Goal: Task Accomplishment & Management: Use online tool/utility

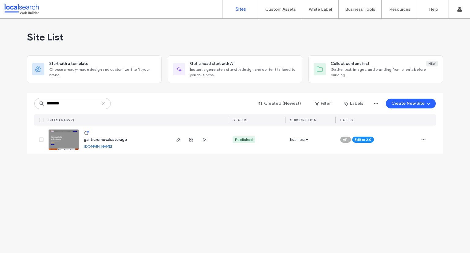
type input "********"
click at [104, 139] on span "ganticremovalsstorage" at bounding box center [105, 139] width 43 height 5
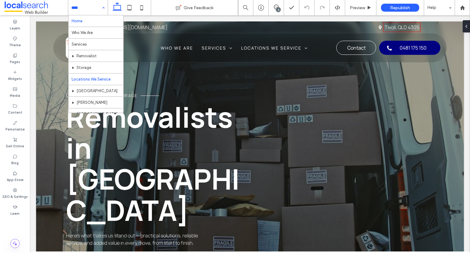
scroll to position [56, 0]
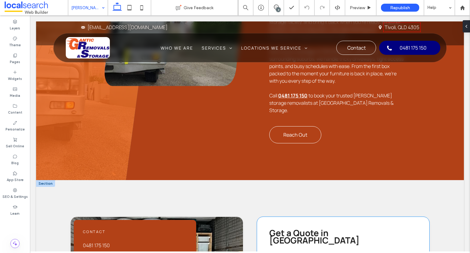
scroll to position [459, 0]
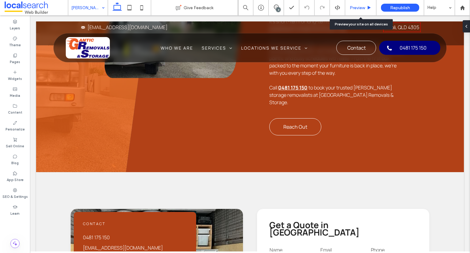
click at [354, 9] on span "Preview" at bounding box center [357, 7] width 15 height 5
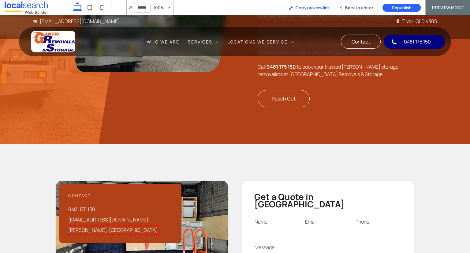
click at [313, 10] on span "Copy preview link" at bounding box center [312, 7] width 34 height 5
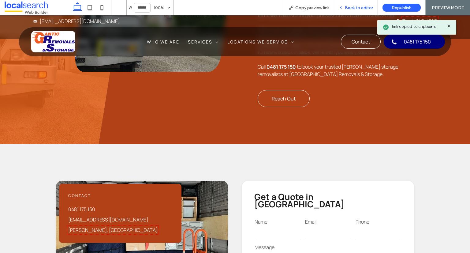
click at [350, 7] on span "Back to editor" at bounding box center [359, 7] width 28 height 5
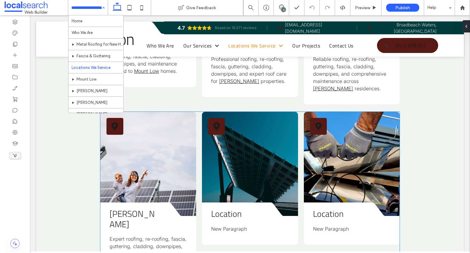
scroll to position [318, 0]
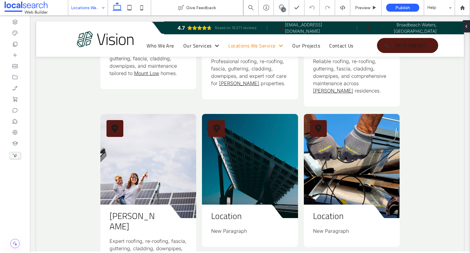
drag, startPoint x: 74, startPoint y: 9, endPoint x: 76, endPoint y: 14, distance: 5.6
click at [74, 9] on input at bounding box center [86, 7] width 30 height 15
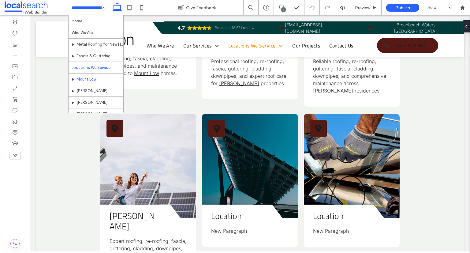
scroll to position [31, 0]
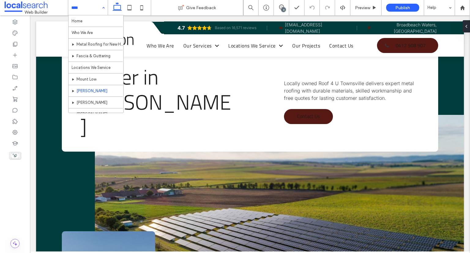
click at [103, 9] on div "Home Who We Are Metal Roofing for New Homes Fascia & Guttering Locations We Ser…" at bounding box center [87, 7] width 39 height 15
